Goal: Task Accomplishment & Management: Manage account settings

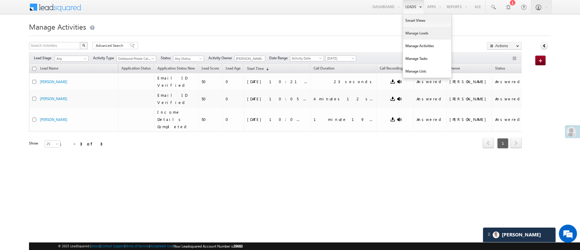
click at [419, 34] on link "Manage Leads" at bounding box center [427, 33] width 48 height 13
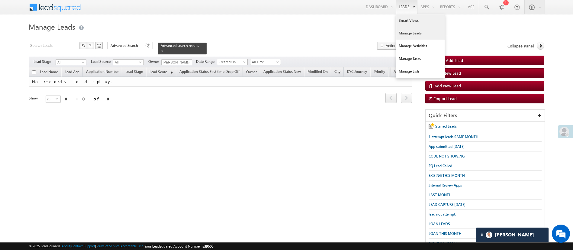
click at [412, 20] on link "Smart Views" at bounding box center [420, 20] width 48 height 13
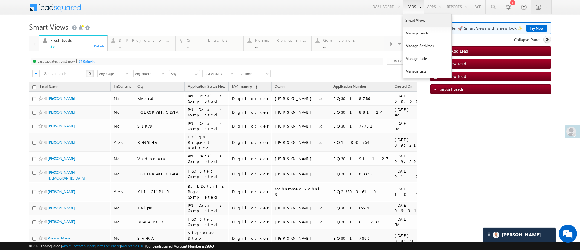
click at [407, 17] on link "Smart Views" at bounding box center [427, 20] width 48 height 13
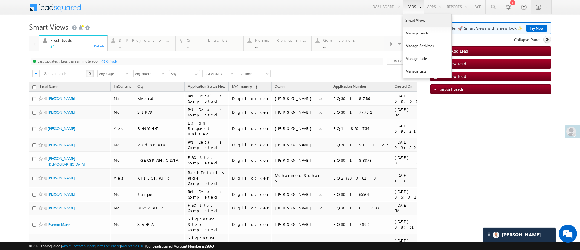
click at [403, 21] on link "Smart Views" at bounding box center [427, 20] width 48 height 13
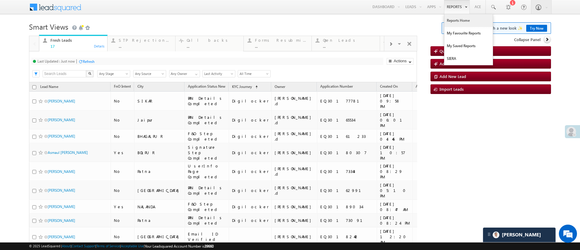
click at [454, 18] on link "Reports Home" at bounding box center [469, 20] width 48 height 13
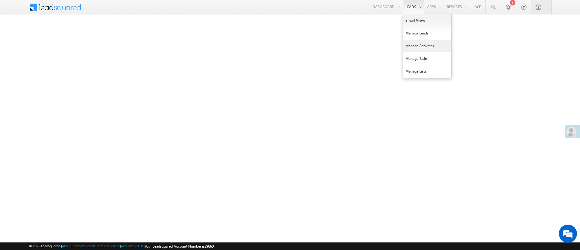
click at [423, 41] on link "Manage Activities" at bounding box center [427, 46] width 48 height 13
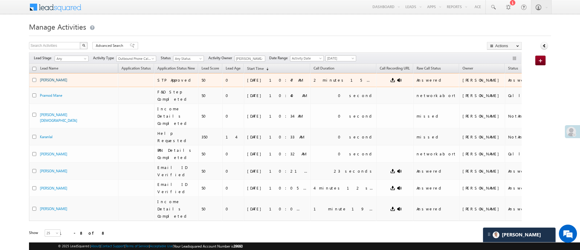
click at [61, 78] on link "[PERSON_NAME]" at bounding box center [53, 80] width 27 height 5
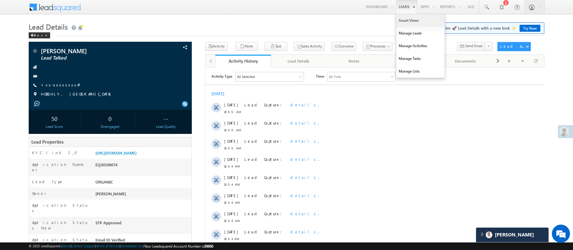
click at [406, 19] on link "Smart Views" at bounding box center [420, 20] width 48 height 13
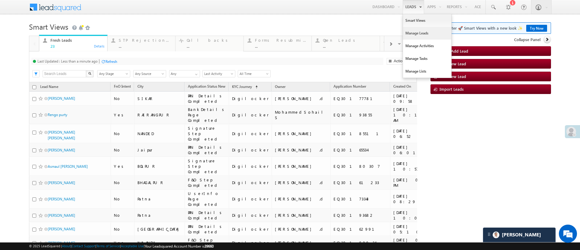
click at [409, 33] on link "Manage Leads" at bounding box center [427, 33] width 48 height 13
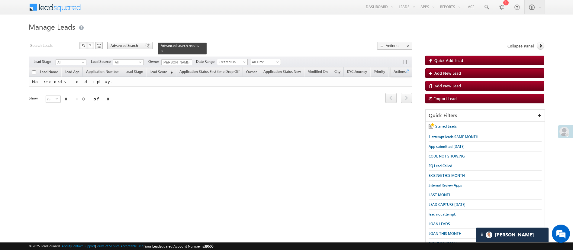
click at [124, 47] on span "Advanced Search" at bounding box center [125, 45] width 29 height 5
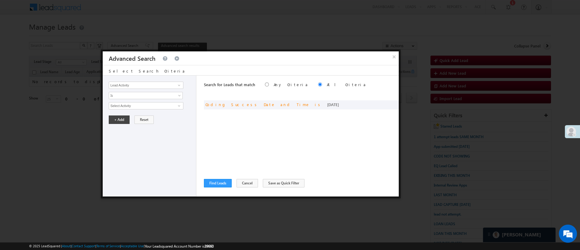
click at [395, 58] on button "×" at bounding box center [395, 56] width 10 height 11
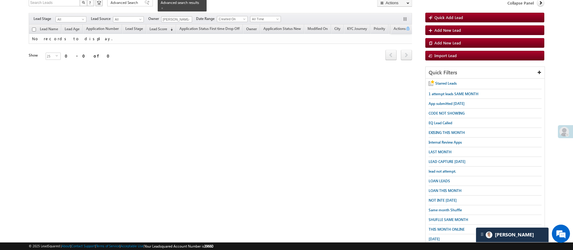
scroll to position [49, 0]
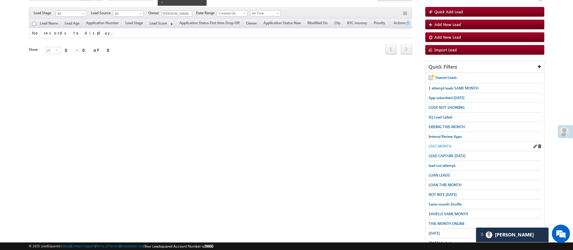
click at [447, 145] on span "LAST MONTH" at bounding box center [440, 146] width 23 height 5
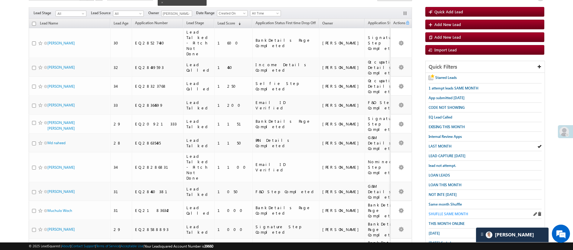
click at [454, 212] on span "SHUFLLE SAME MONTH" at bounding box center [449, 214] width 40 height 5
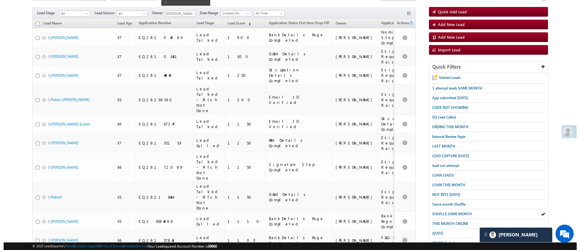
scroll to position [0, 0]
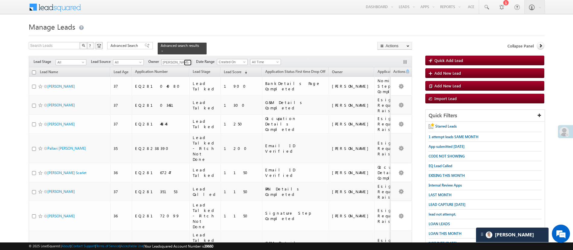
click at [189, 60] on span at bounding box center [188, 62] width 5 height 5
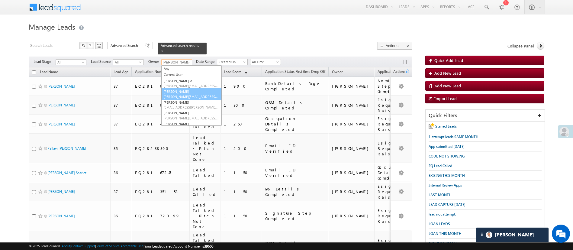
click at [192, 94] on span "Esha.Kumari@angelbroking.com" at bounding box center [191, 96] width 54 height 5
type input "Esha Kumari"
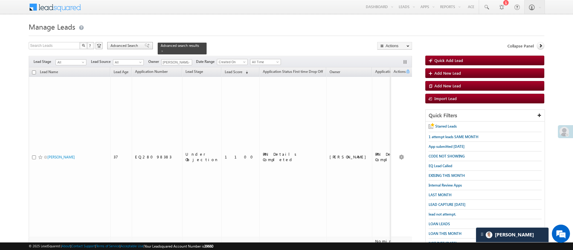
click at [130, 46] on span "Advanced Search" at bounding box center [125, 45] width 29 height 5
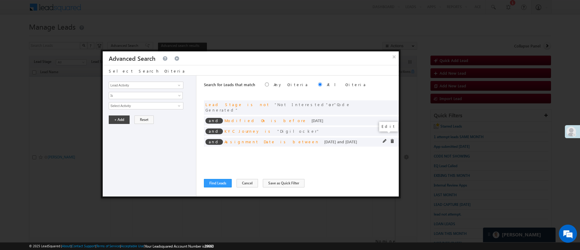
click at [385, 139] on span at bounding box center [385, 141] width 4 height 4
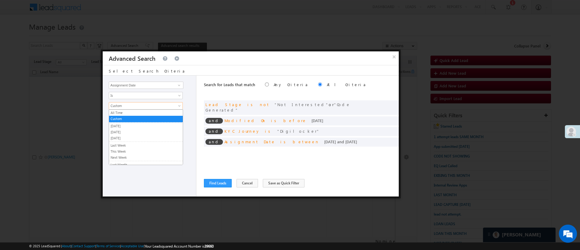
click at [163, 105] on span "Custom" at bounding box center [142, 105] width 66 height 5
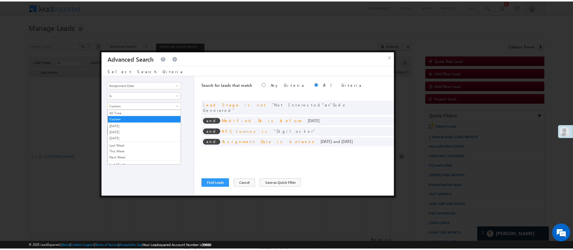
scroll to position [40, 0]
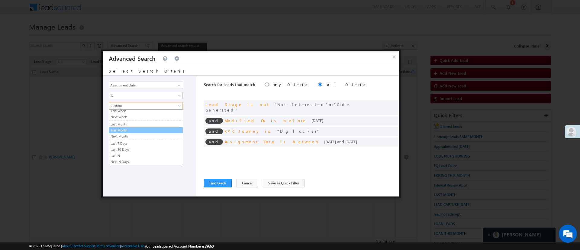
click at [161, 127] on li "This Month" at bounding box center [146, 130] width 74 height 6
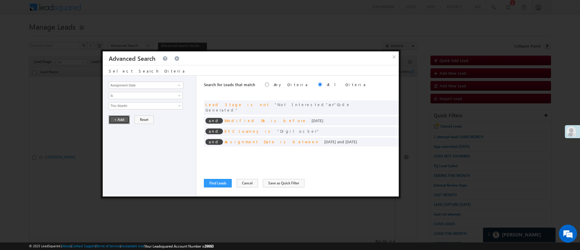
click at [127, 119] on button "+ Add" at bounding box center [119, 119] width 21 height 8
click at [393, 118] on span at bounding box center [392, 120] width 4 height 4
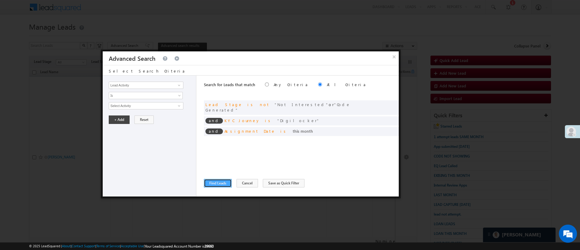
click at [216, 182] on button "Find Leads" at bounding box center [218, 183] width 28 height 8
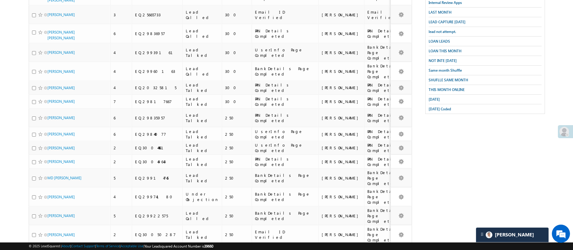
scroll to position [273, 0]
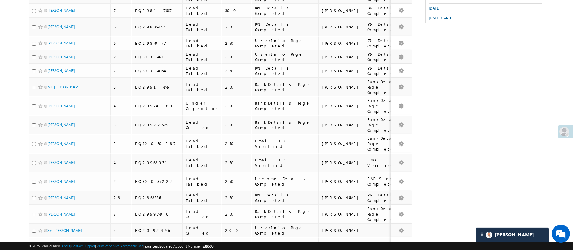
click at [52, 231] on li "100" at bounding box center [49, 232] width 15 height 6
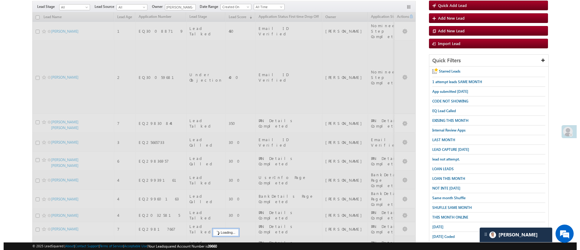
scroll to position [0, 0]
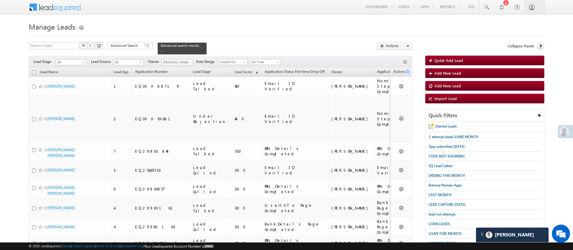
click at [33, 70] on input "checkbox" at bounding box center [34, 72] width 4 height 4
checkbox input "true"
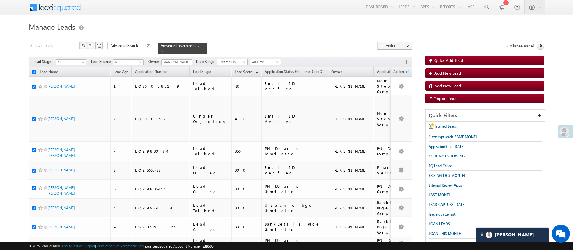
checkbox input "true"
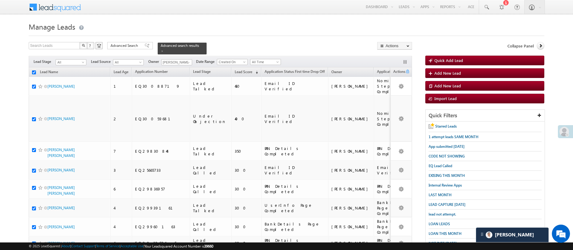
checkbox input "true"
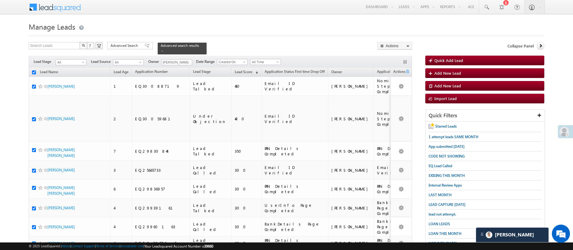
checkbox input "true"
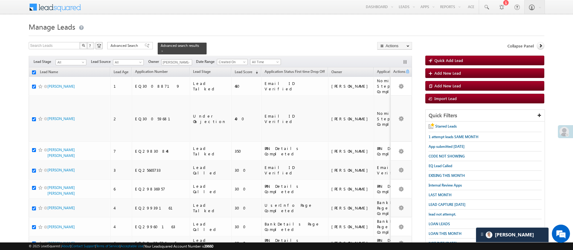
checkbox input "true"
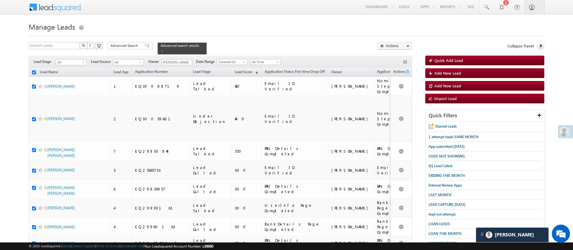
checkbox input "true"
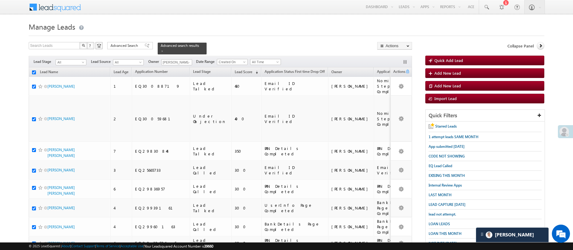
checkbox input "true"
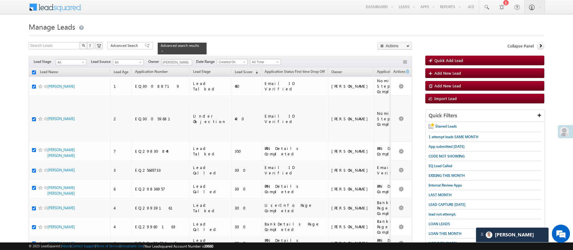
checkbox input "true"
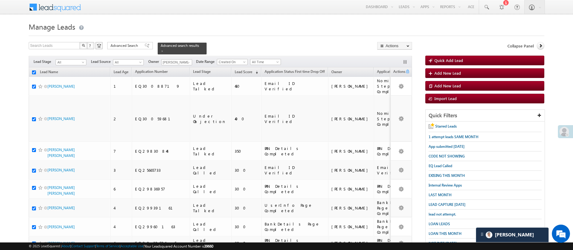
checkbox input "true"
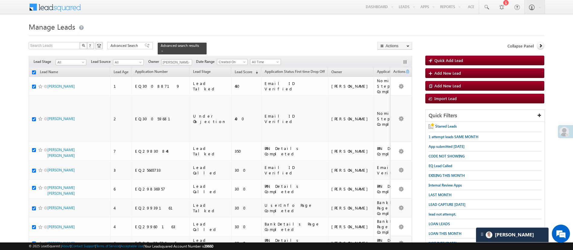
checkbox input "true"
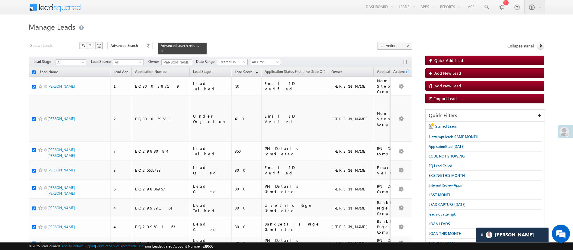
checkbox input "true"
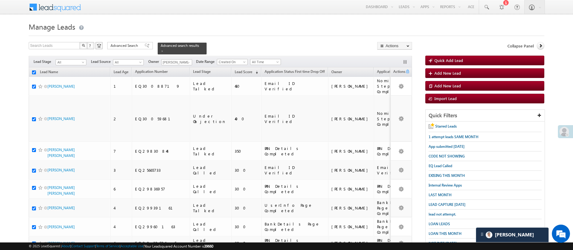
checkbox input "true"
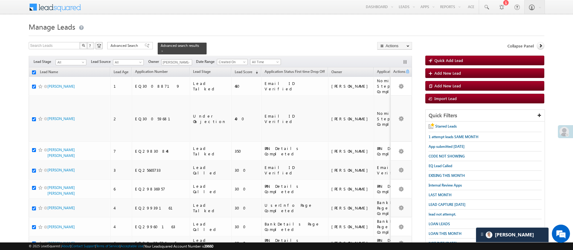
checkbox input "true"
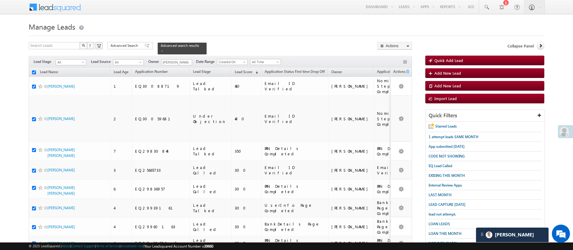
checkbox input "true"
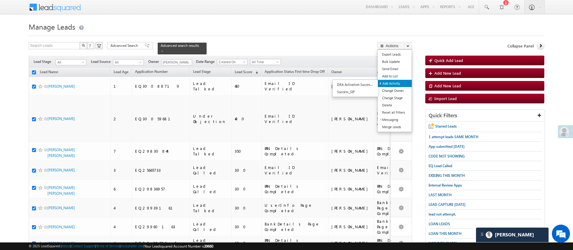
click at [398, 81] on link "Add Activity" at bounding box center [395, 83] width 34 height 7
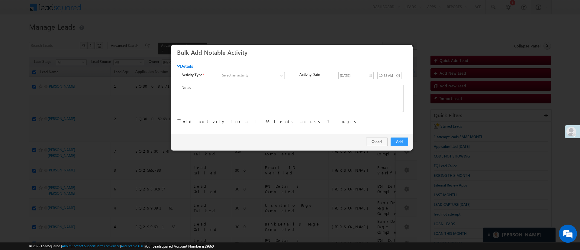
click at [274, 75] on span at bounding box center [249, 75] width 57 height 5
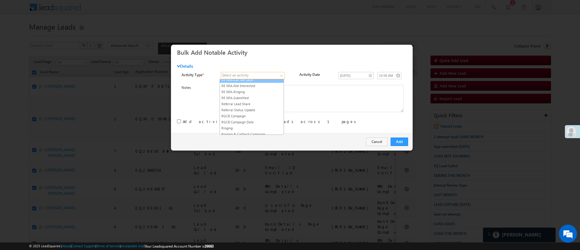
scroll to position [799, 0]
click at [267, 71] on link "RYNG - Manual lead assignment" at bounding box center [252, 68] width 64 height 5
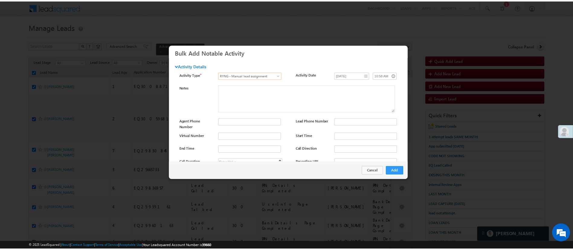
scroll to position [80, 0]
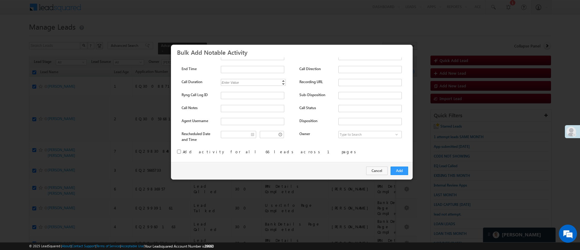
click at [179, 150] on input "checkbox" at bounding box center [179, 152] width 4 height 4
click at [178, 150] on input "checkbox" at bounding box center [179, 152] width 4 height 4
checkbox input "false"
click at [396, 170] on button "Add" at bounding box center [400, 171] width 18 height 8
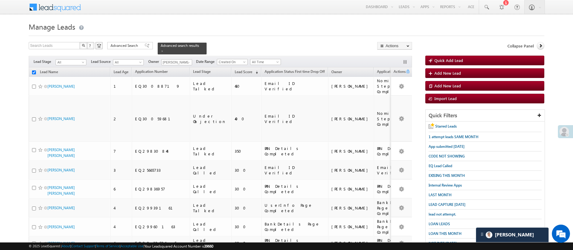
checkbox input "false"
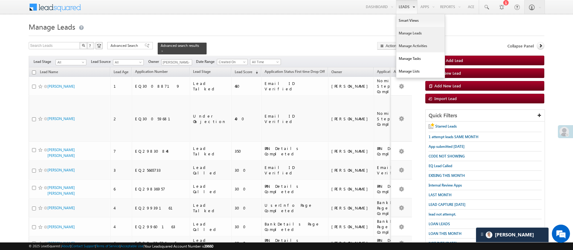
click at [420, 43] on link "Manage Activities" at bounding box center [420, 46] width 48 height 13
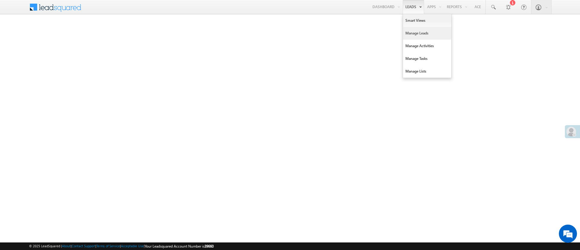
click at [423, 34] on link "Manage Leads" at bounding box center [427, 33] width 48 height 13
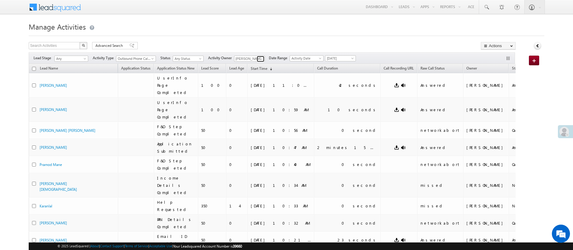
click at [261, 58] on span at bounding box center [261, 59] width 5 height 5
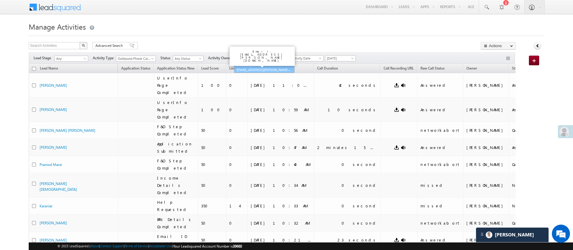
click at [280, 68] on span "[EMAIL_ADDRESS][PERSON_NAME][DOMAIN_NAME]" at bounding box center [264, 69] width 54 height 5
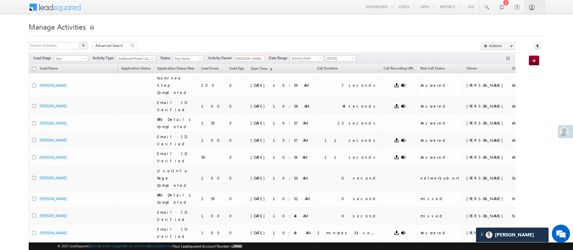
type input "[PERSON_NAME]"
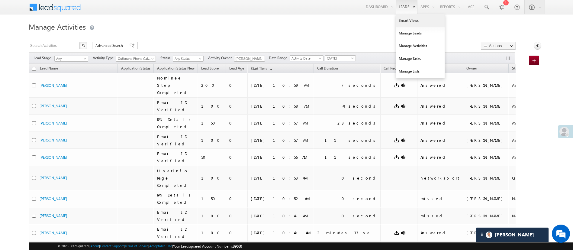
click at [403, 21] on link "Smart Views" at bounding box center [420, 20] width 48 height 13
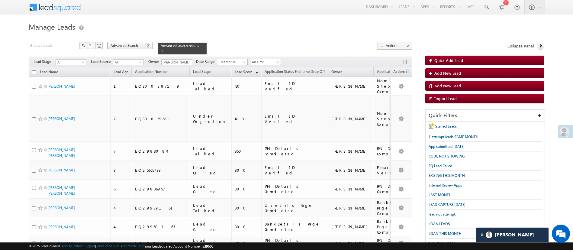
click at [130, 45] on span "Advanced Search" at bounding box center [125, 45] width 29 height 5
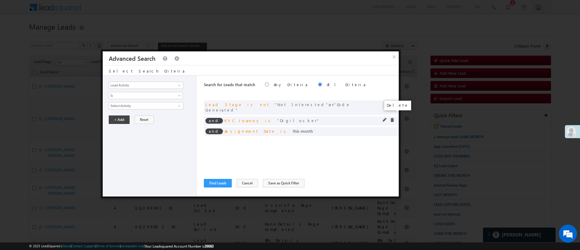
click at [394, 118] on span at bounding box center [392, 120] width 4 height 4
click at [0, 0] on span at bounding box center [0, 0] width 0 height 0
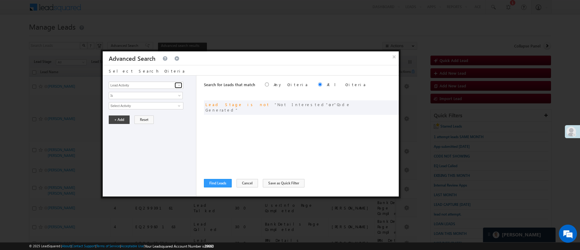
click at [180, 85] on span at bounding box center [179, 85] width 5 height 5
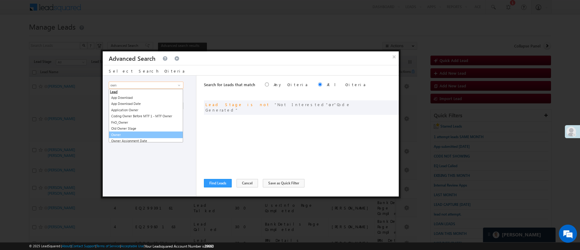
click at [141, 133] on link "Owner" at bounding box center [146, 134] width 74 height 7
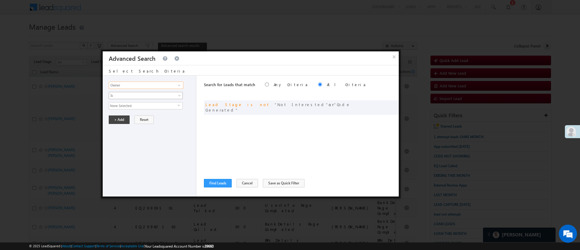
type input "Owner"
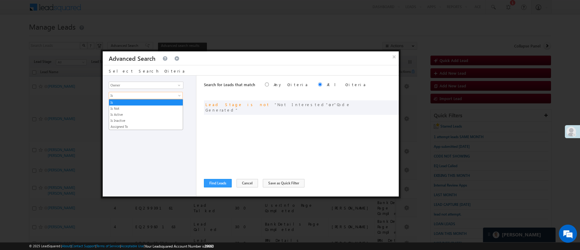
click at [160, 95] on span "Is" at bounding box center [142, 95] width 66 height 5
click at [139, 126] on link "Assigned To" at bounding box center [146, 126] width 74 height 5
click at [143, 106] on span "None Selected" at bounding box center [143, 105] width 69 height 7
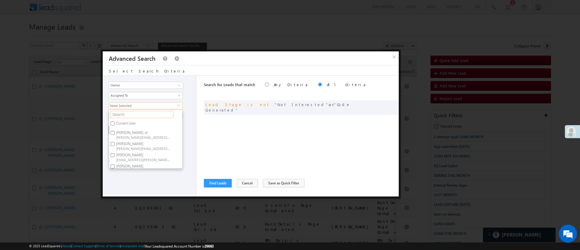
click at [145, 113] on input "text" at bounding box center [142, 114] width 63 height 7
type input "man"
click at [141, 141] on label "Himanshu Sharma HIMANSHU.SHARMA@ANGELBROKING.COM" at bounding box center [142, 136] width 67 height 11
click at [115, 137] on input "Himanshu Sharma HIMANSHU.SHARMA@ANGELBROKING.COM" at bounding box center [113, 135] width 4 height 4
click at [139, 139] on span "HIMANSHU.SHARMA@ANGELBROKING.COM" at bounding box center [143, 139] width 54 height 5
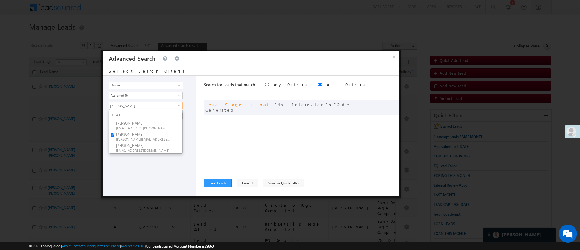
click at [115, 137] on input "Himanshu Sharma HIMANSHU.SHARMA@ANGELBROKING.COM" at bounding box center [113, 135] width 4 height 4
checkbox input "false"
click at [138, 145] on label "Manish Panchal Manish.1Panchal@angelbroking.com" at bounding box center [142, 147] width 67 height 11
click at [115, 145] on input "Manish Panchal Manish.1Panchal@angelbroking.com" at bounding box center [113, 146] width 4 height 4
click at [138, 151] on span "Manish.1Panchal@angelbroking.com" at bounding box center [143, 150] width 54 height 5
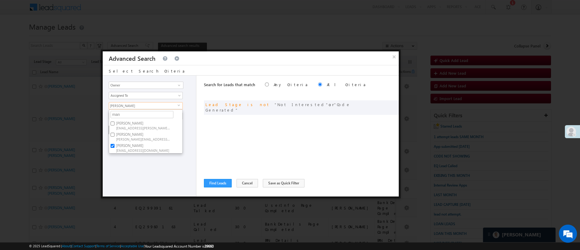
click at [115, 148] on input "Manish Panchal Manish.1Panchal@angelbroking.com" at bounding box center [113, 146] width 4 height 4
click at [134, 146] on label "Manish Panchal Manish.1Panchal@angelbroking.com" at bounding box center [142, 147] width 67 height 11
click at [115, 146] on input "Manish Panchal Manish.1Panchal@angelbroking.com" at bounding box center [113, 146] width 4 height 4
checkbox input "true"
click at [133, 168] on div "Lead Activity Task Sales Group Prospect Id WA Last Message Timestamp 4th Day Di…" at bounding box center [150, 136] width 94 height 121
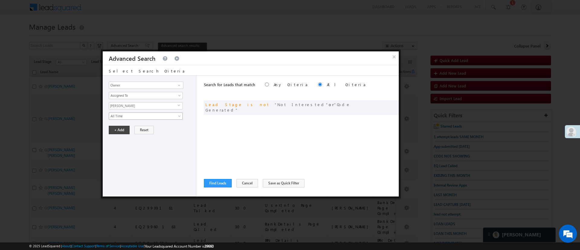
click at [150, 117] on span "All Time" at bounding box center [142, 115] width 66 height 5
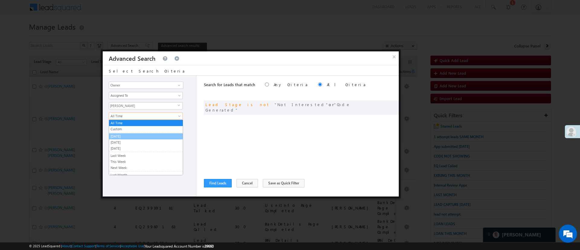
click at [142, 136] on link "Yesterday" at bounding box center [146, 136] width 74 height 5
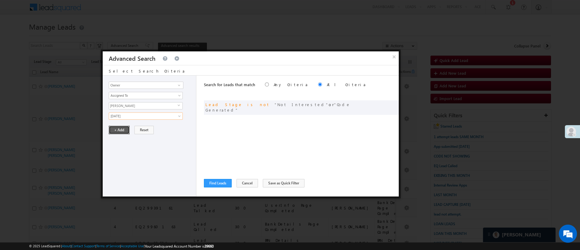
click at [124, 131] on button "+ Add" at bounding box center [119, 130] width 21 height 8
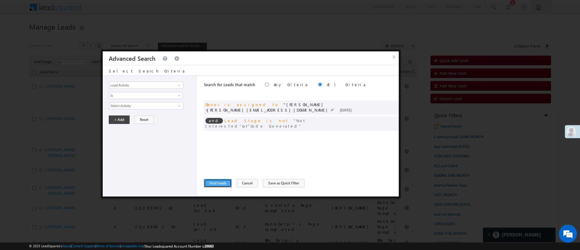
click at [211, 183] on button "Find Leads" at bounding box center [218, 183] width 28 height 8
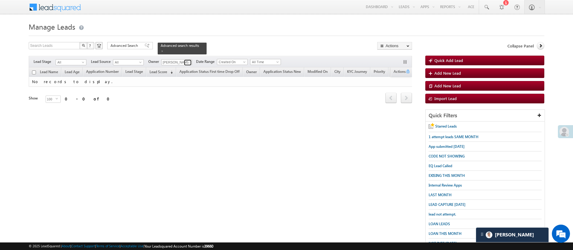
click at [191, 60] on span at bounding box center [188, 62] width 5 height 5
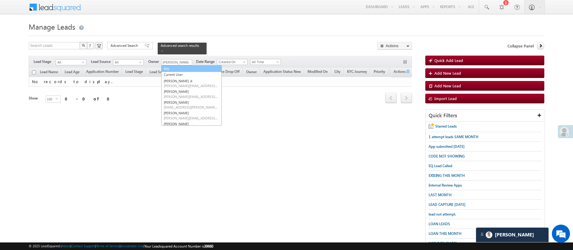
click at [189, 65] on link "Any" at bounding box center [191, 68] width 60 height 7
type input "Any"
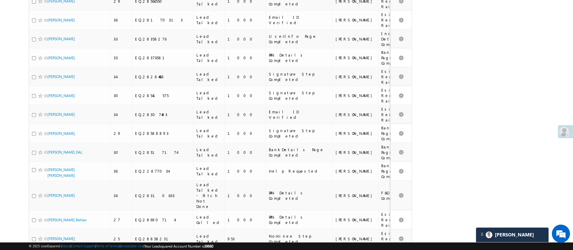
scroll to position [1420, 0]
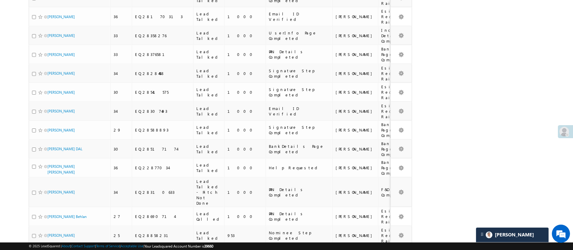
click at [52, 237] on li "200" at bounding box center [49, 238] width 15 height 6
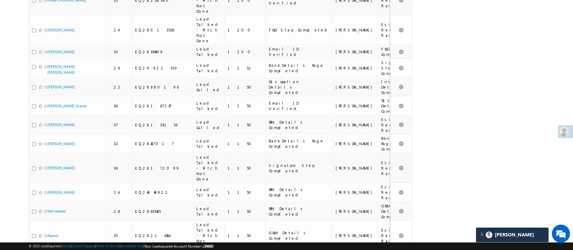
scroll to position [0, 0]
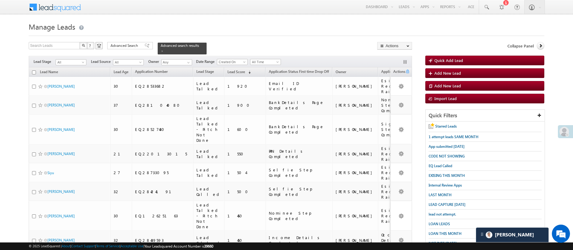
click at [35, 70] on input "checkbox" at bounding box center [34, 72] width 4 height 4
checkbox input "true"
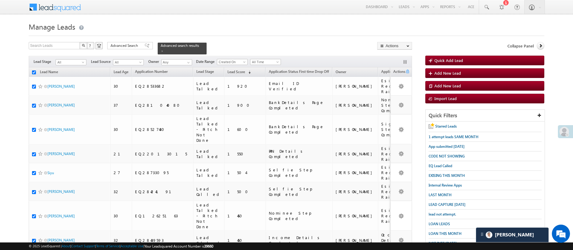
checkbox input "true"
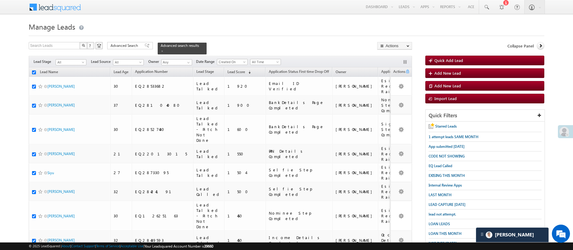
checkbox input "true"
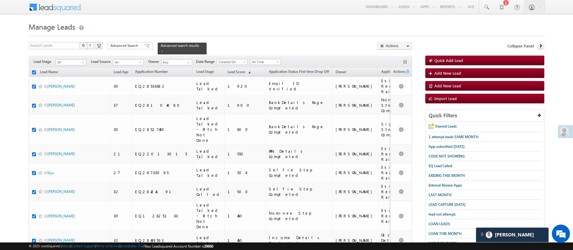
checkbox input "true"
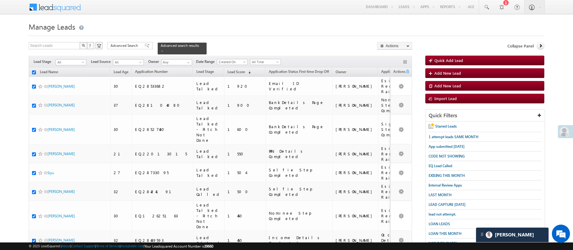
checkbox input "true"
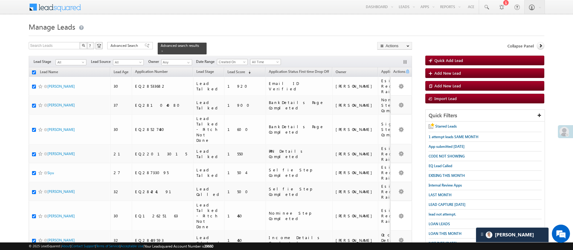
checkbox input "true"
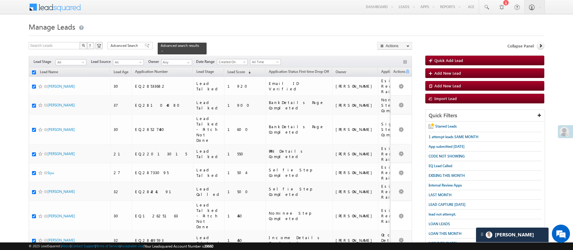
checkbox input "true"
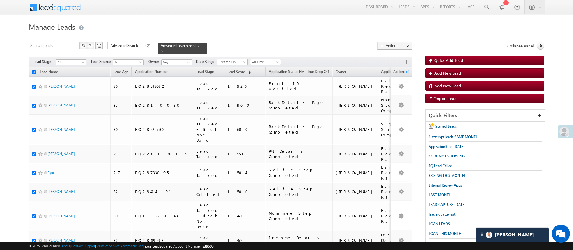
checkbox input "true"
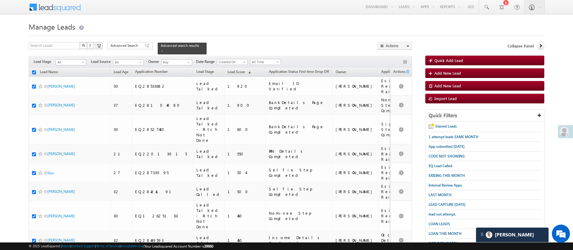
checkbox input "true"
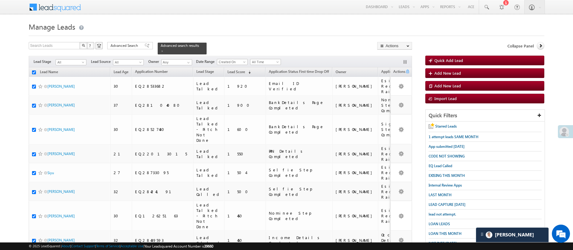
checkbox input "true"
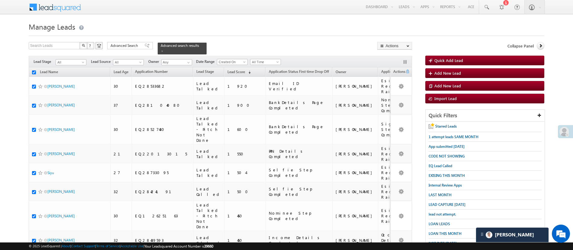
checkbox input "true"
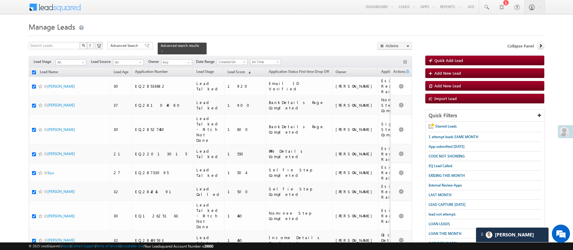
checkbox input "true"
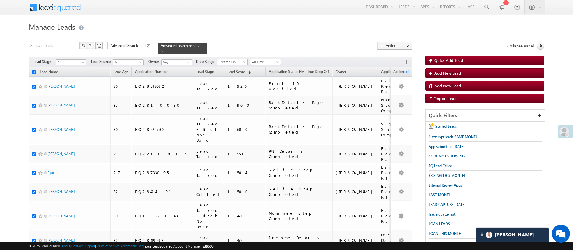
checkbox input "true"
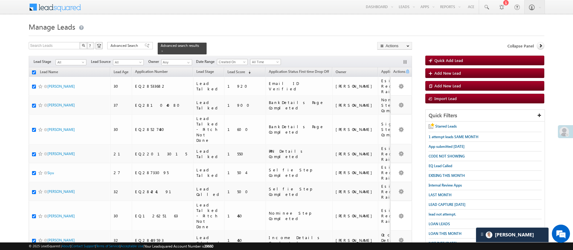
checkbox input "true"
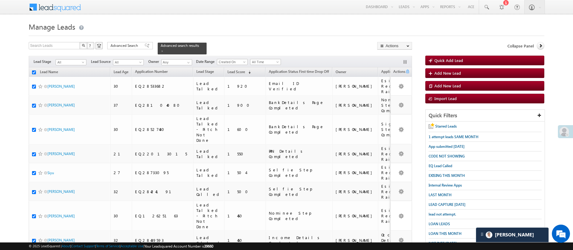
checkbox input "true"
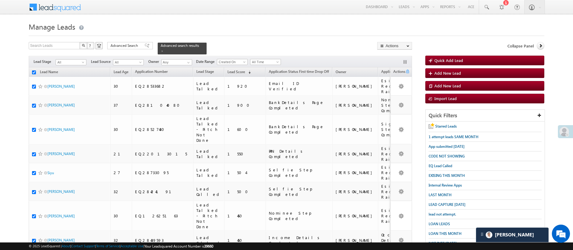
checkbox input "true"
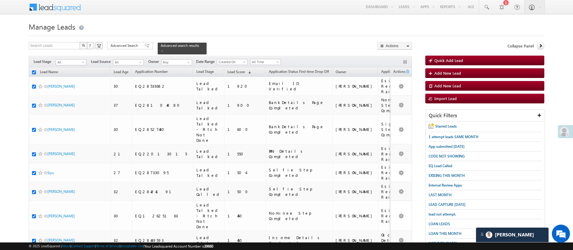
checkbox input "true"
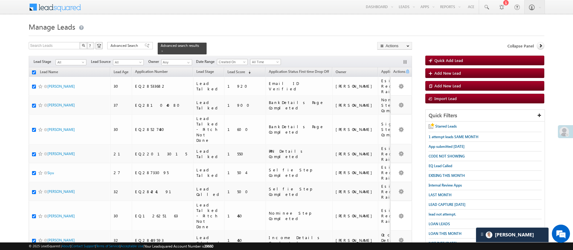
checkbox input "true"
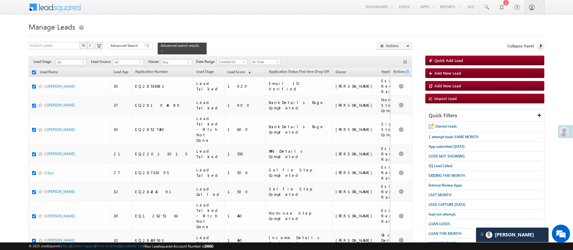
checkbox input "true"
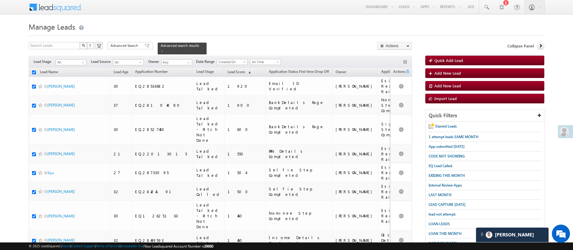
checkbox input "true"
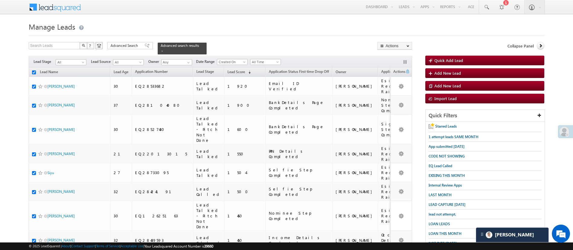
checkbox input "true"
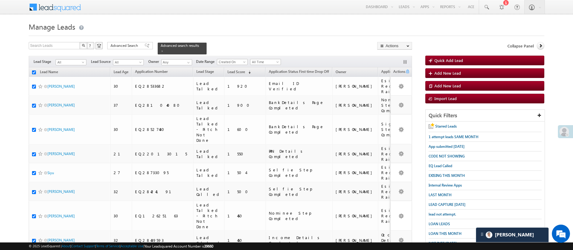
checkbox input "true"
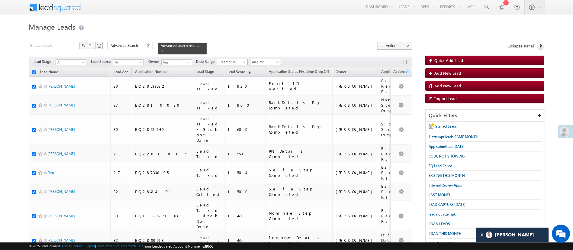
checkbox input "true"
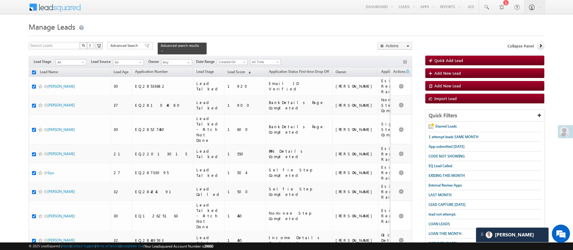
checkbox input "true"
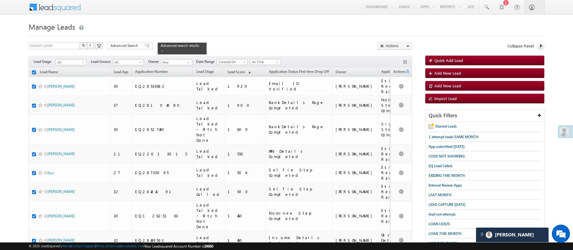
checkbox input "true"
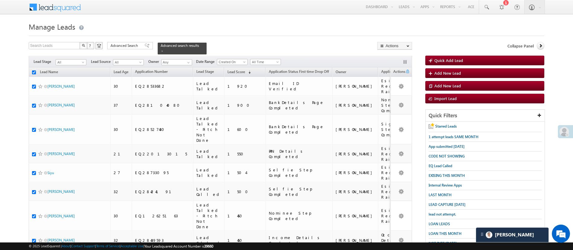
checkbox input "true"
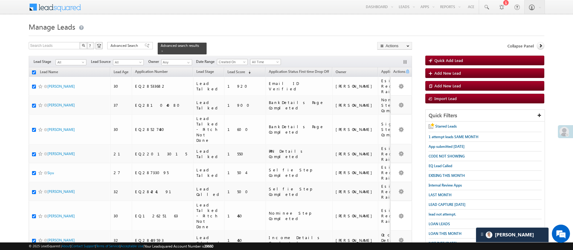
checkbox input "true"
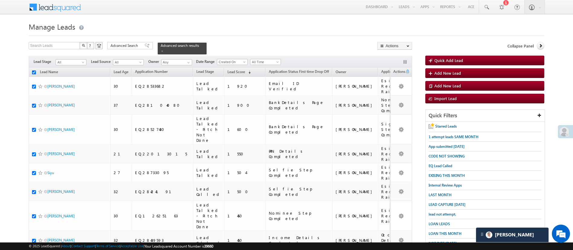
checkbox input "true"
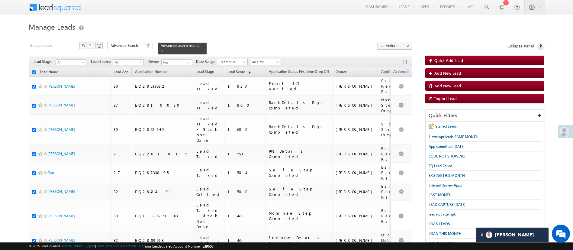
checkbox input "true"
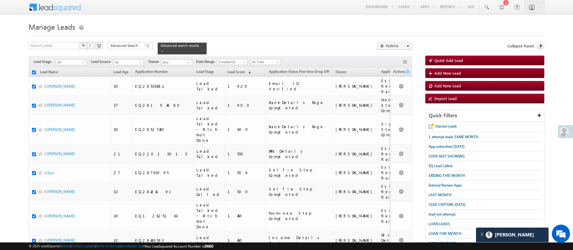
checkbox input "true"
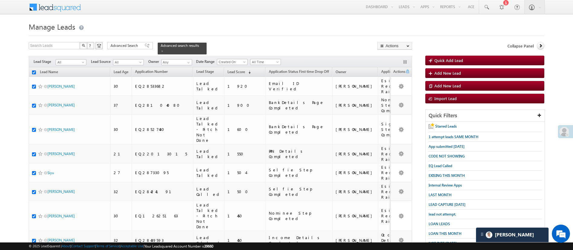
checkbox input "true"
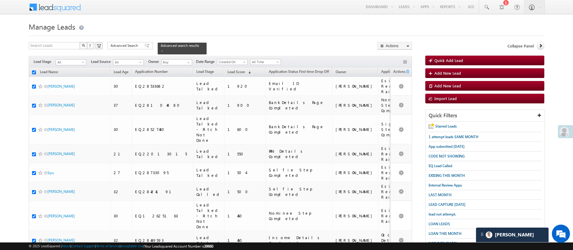
checkbox input "true"
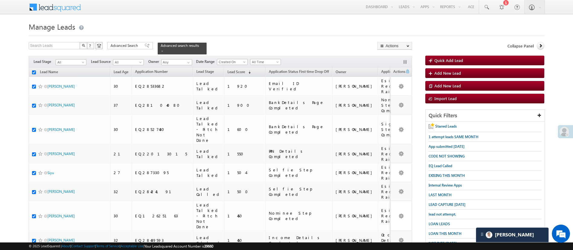
checkbox input "true"
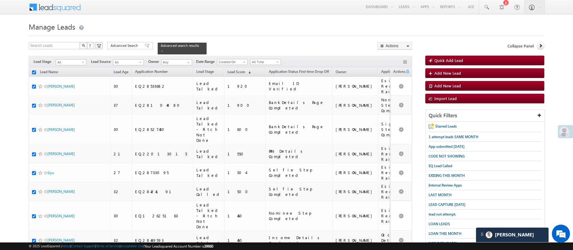
checkbox input "true"
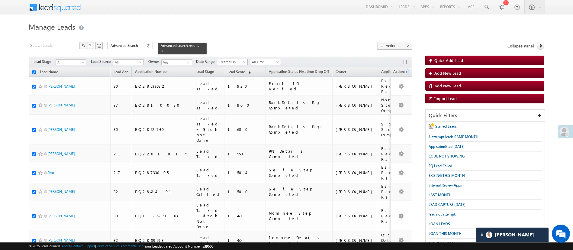
checkbox input "true"
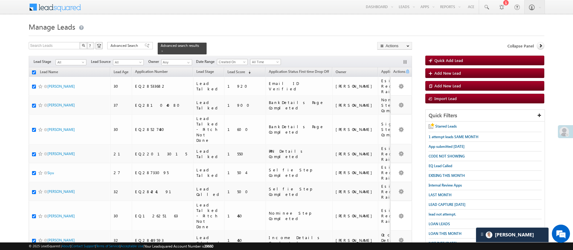
checkbox input "true"
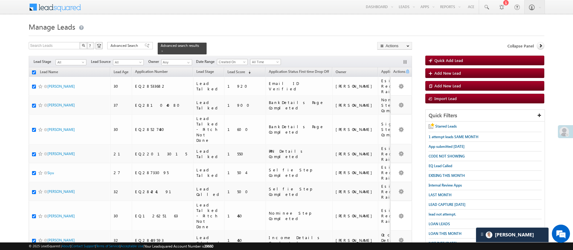
checkbox input "true"
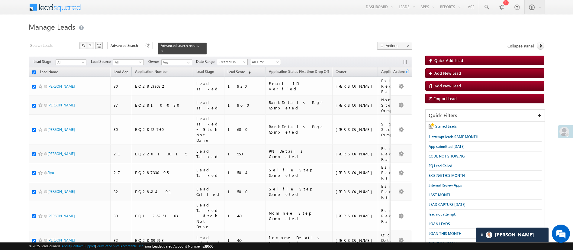
checkbox input "true"
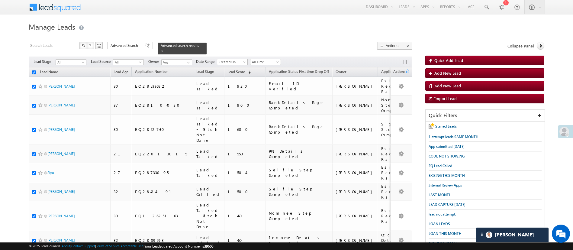
checkbox input "true"
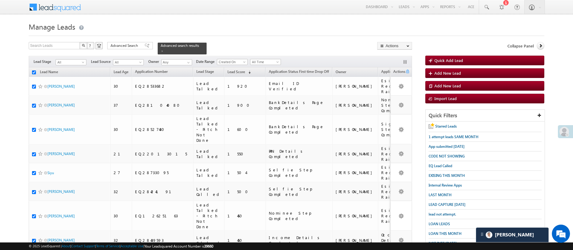
checkbox input "true"
click at [394, 90] on link "Change Owner" at bounding box center [395, 90] width 34 height 7
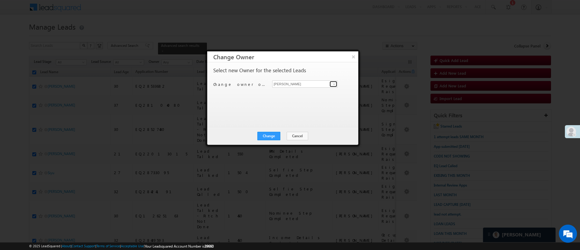
click at [335, 83] on span at bounding box center [334, 84] width 5 height 5
click at [335, 72] on div "Select new Owner for the selected Leads" at bounding box center [282, 72] width 138 height 8
click at [273, 135] on button "Change" at bounding box center [268, 136] width 23 height 8
click at [291, 131] on div "Change Cancel Close" at bounding box center [282, 136] width 151 height 18
click at [286, 136] on button "Close" at bounding box center [283, 136] width 19 height 8
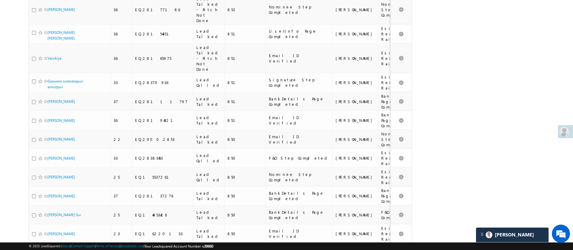
scroll to position [3016, 0]
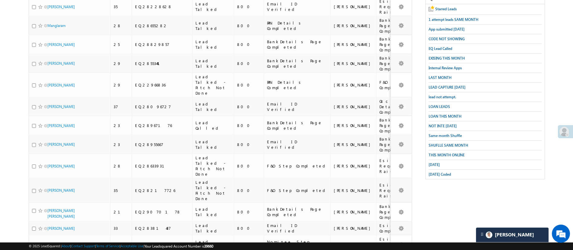
scroll to position [0, 0]
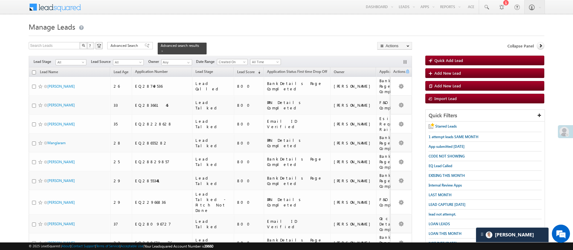
click at [32, 70] on input "checkbox" at bounding box center [34, 72] width 4 height 4
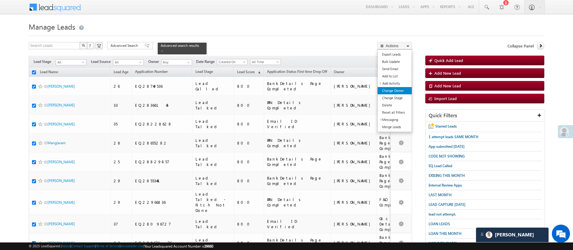
click at [394, 87] on link "Change Owner" at bounding box center [395, 90] width 34 height 7
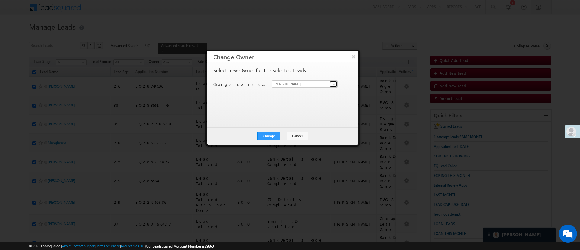
click at [333, 85] on span at bounding box center [334, 84] width 5 height 5
click at [321, 51] on h3 "Change Owner" at bounding box center [285, 56] width 145 height 11
click at [261, 135] on button "Change" at bounding box center [268, 136] width 23 height 8
click at [279, 138] on button "Close" at bounding box center [283, 136] width 19 height 8
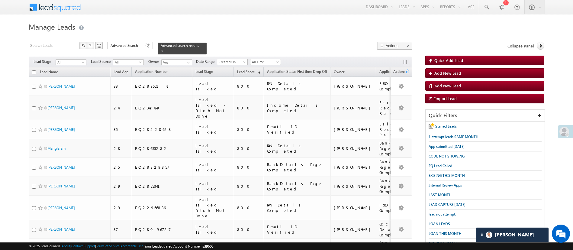
scroll to position [2973, 0]
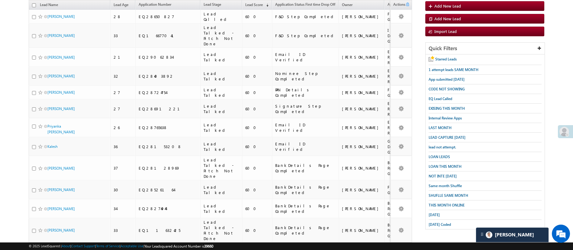
scroll to position [0, 0]
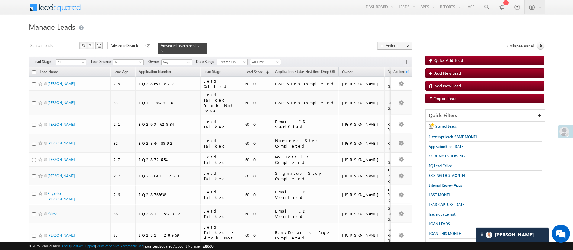
click at [34, 70] on input "checkbox" at bounding box center [34, 72] width 4 height 4
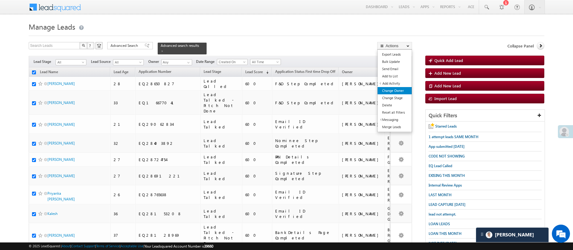
click at [393, 88] on link "Change Owner" at bounding box center [395, 90] width 34 height 7
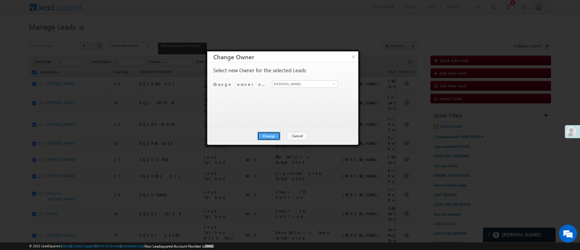
click at [273, 137] on button "Change" at bounding box center [268, 136] width 23 height 8
click at [281, 137] on button "Close" at bounding box center [283, 136] width 19 height 8
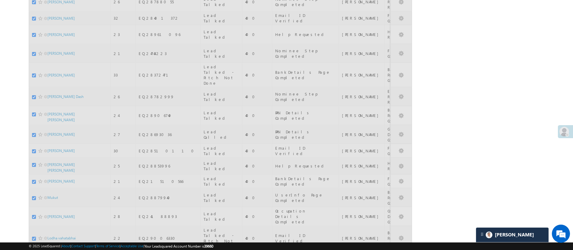
scroll to position [3032, 0]
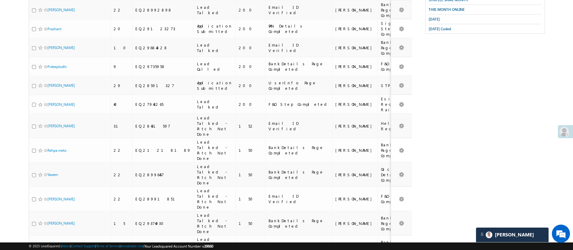
scroll to position [0, 0]
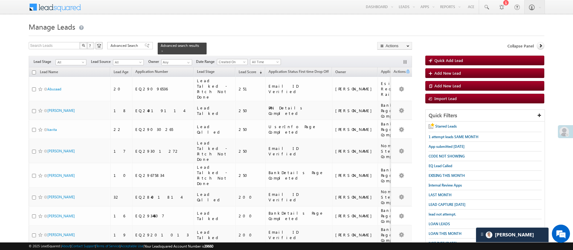
click at [35, 70] on input "checkbox" at bounding box center [34, 72] width 4 height 4
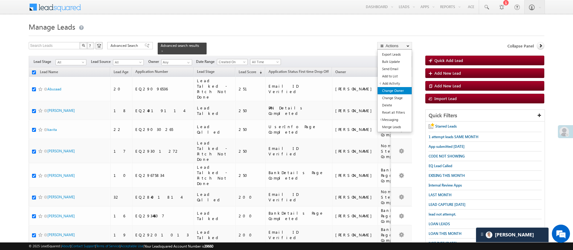
click at [404, 91] on link "Change Owner" at bounding box center [395, 90] width 34 height 7
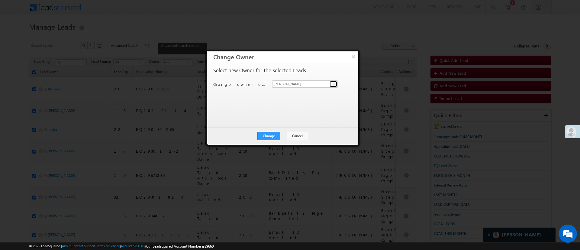
click at [332, 83] on span at bounding box center [334, 84] width 5 height 5
click at [325, 90] on link "Monika Jain Monika.Jain@angelbroking.com" at bounding box center [305, 93] width 66 height 11
click at [280, 136] on button "Change" at bounding box center [268, 136] width 23 height 8
click at [280, 136] on button "Close" at bounding box center [283, 136] width 19 height 8
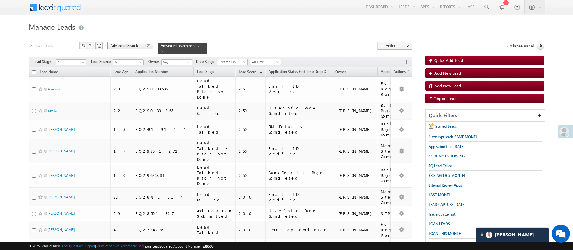
click at [127, 44] on span "Advanced Search" at bounding box center [125, 45] width 29 height 5
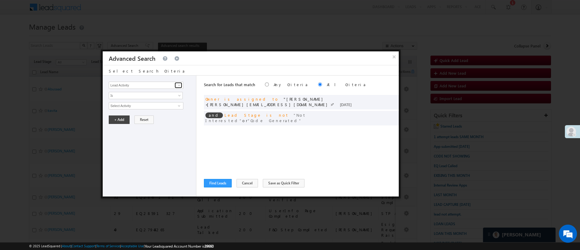
click at [176, 86] on link at bounding box center [179, 85] width 8 height 6
click at [137, 108] on link "Modified On" at bounding box center [146, 110] width 74 height 7
click at [141, 94] on span "Is" at bounding box center [142, 95] width 66 height 5
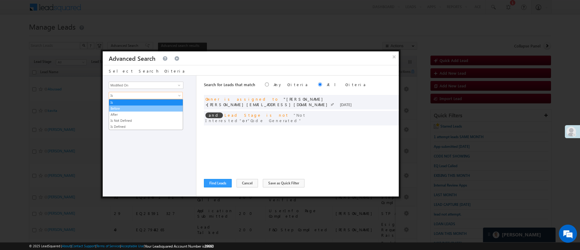
click at [133, 106] on link "Before" at bounding box center [146, 108] width 74 height 5
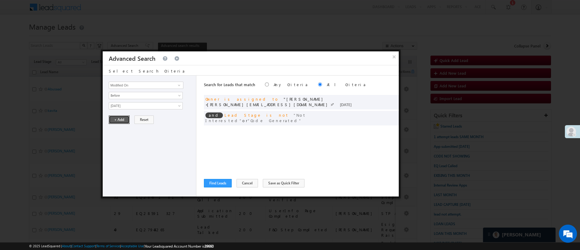
click at [121, 119] on button "+ Add" at bounding box center [119, 119] width 21 height 8
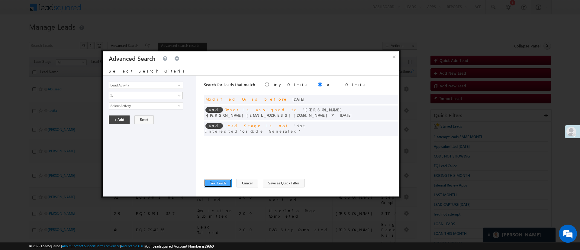
click at [222, 183] on button "Find Leads" at bounding box center [218, 183] width 28 height 8
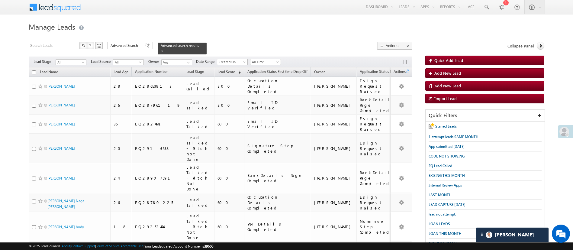
scroll to position [13, 0]
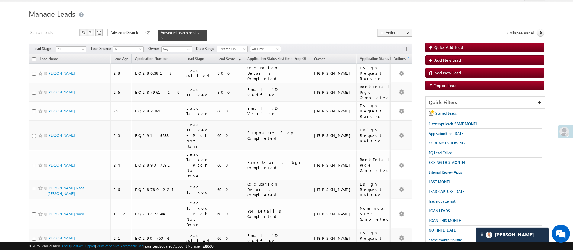
click at [34, 58] on th "Lead Name" at bounding box center [70, 58] width 82 height 9
click at [34, 57] on input "checkbox" at bounding box center [34, 59] width 4 height 4
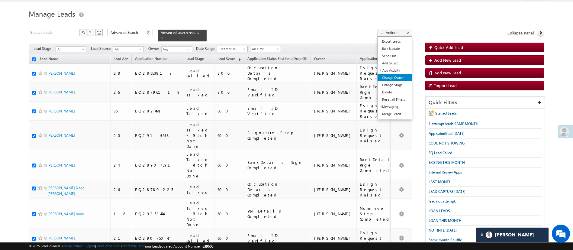
click at [401, 76] on link "Change Owner" at bounding box center [395, 77] width 34 height 7
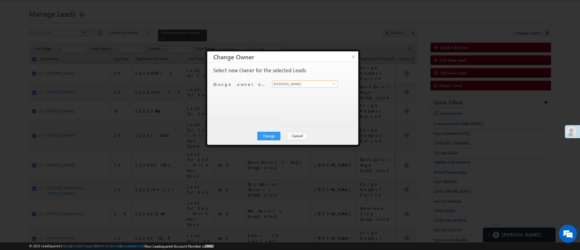
click at [327, 86] on input "[PERSON_NAME]" at bounding box center [305, 83] width 66 height 7
click at [320, 92] on link "Monika Jain Monika.Jain@angelbroking.com" at bounding box center [305, 93] width 66 height 11
click at [279, 137] on button "Change" at bounding box center [268, 136] width 23 height 8
click at [284, 132] on button "Close" at bounding box center [283, 136] width 19 height 8
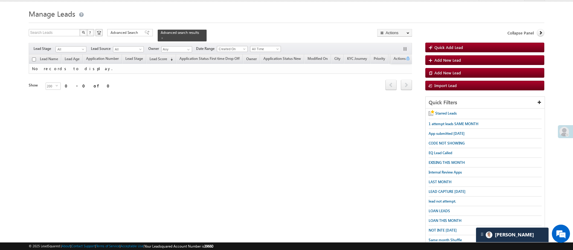
scroll to position [0, 0]
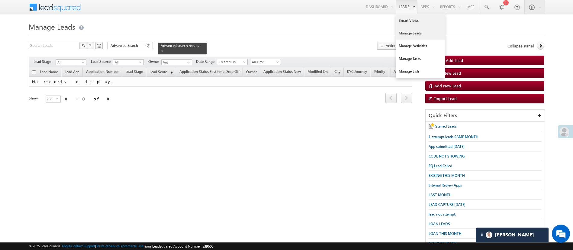
click at [408, 22] on link "Smart Views" at bounding box center [420, 20] width 48 height 13
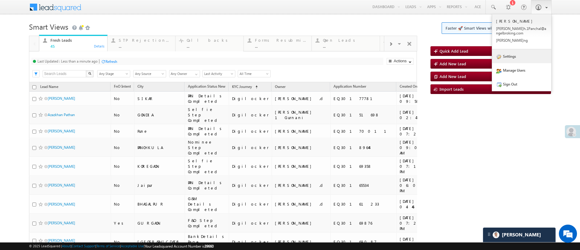
click at [521, 54] on link "Settings" at bounding box center [521, 56] width 59 height 14
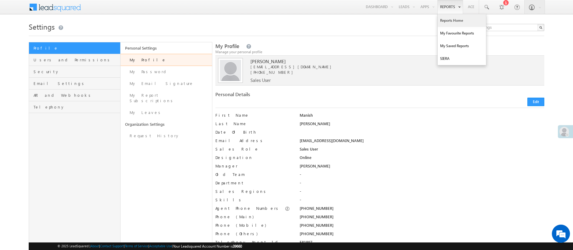
click at [454, 17] on link "Reports Home" at bounding box center [462, 20] width 48 height 13
